Goal: Task Accomplishment & Management: Manage account settings

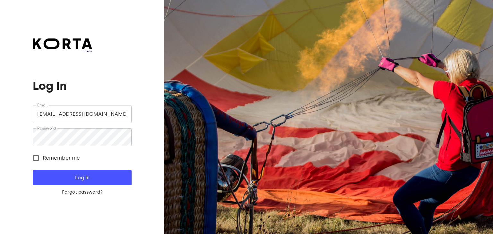
click at [99, 118] on input "outlet8casa@outlook.com" at bounding box center [82, 114] width 99 height 18
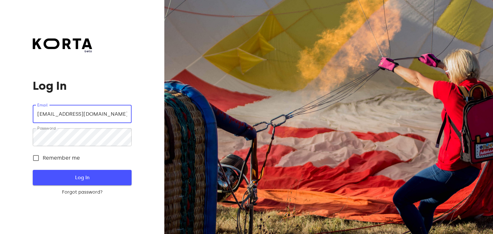
click at [87, 180] on span "Log In" at bounding box center [82, 178] width 78 height 8
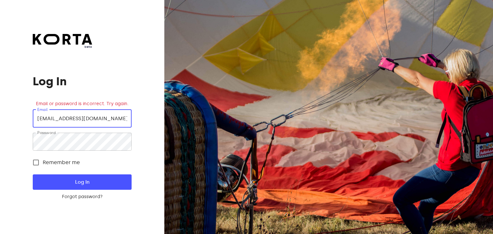
click at [121, 117] on input "outlet8casa@outlook.com" at bounding box center [82, 119] width 99 height 18
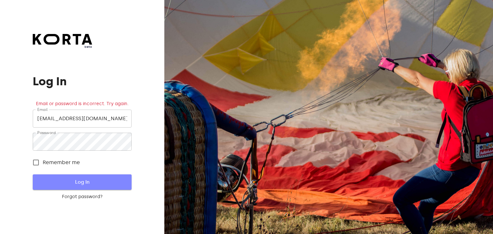
click at [57, 185] on span "Log In" at bounding box center [82, 182] width 78 height 8
click at [95, 185] on span "Log In" at bounding box center [82, 182] width 78 height 8
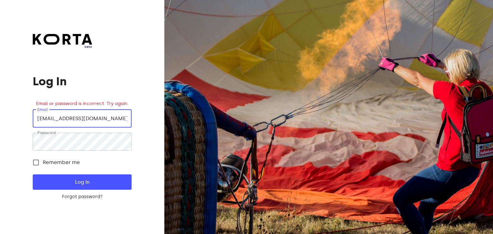
drag, startPoint x: 114, startPoint y: 121, endPoint x: 51, endPoint y: 118, distance: 63.0
click at [51, 118] on input "outlet8casa@outlook.com" at bounding box center [82, 119] width 99 height 18
click at [33, 118] on input "outlet8casa@outlook.com" at bounding box center [82, 119] width 99 height 18
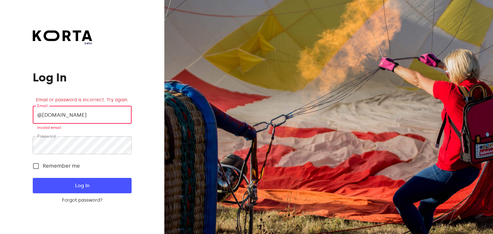
click at [33, 118] on input "@outlook.com" at bounding box center [82, 115] width 99 height 18
click at [100, 113] on input "@outlook.com" at bounding box center [82, 115] width 99 height 18
type input "@"
type input "outletvilniaus@casadellapasta.lt"
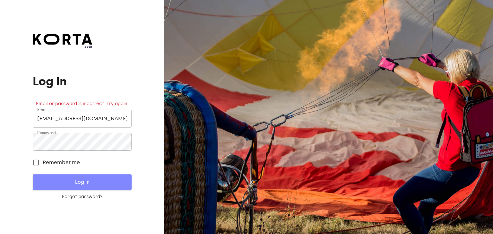
click at [74, 182] on span "Log In" at bounding box center [82, 182] width 78 height 8
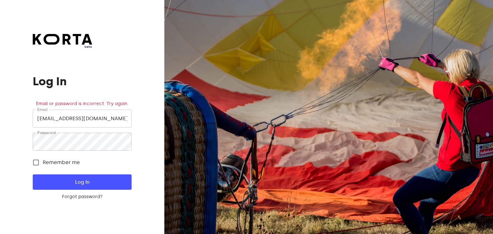
click at [275, 116] on div at bounding box center [328, 117] width 329 height 234
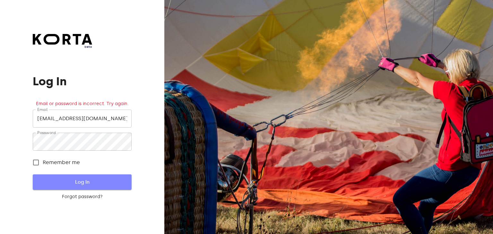
click at [79, 186] on span "Log In" at bounding box center [82, 182] width 78 height 8
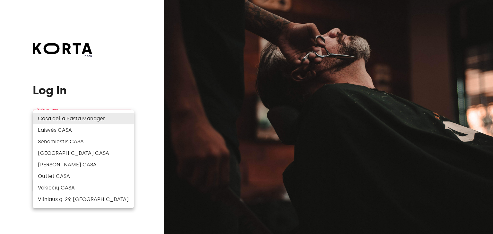
click at [127, 120] on body "beta Log In Select user ​ ​ ​ Log In Log In with e-mail Need an Account? Create…" at bounding box center [246, 117] width 493 height 234
click at [149, 51] on div at bounding box center [246, 117] width 493 height 234
click at [126, 120] on body "beta Log In Select user ​ ​ ​ Log In Log In with e-mail Need an Account? Create…" at bounding box center [246, 117] width 493 height 234
click at [136, 67] on div at bounding box center [246, 117] width 493 height 234
